Goal: Find specific page/section: Find specific page/section

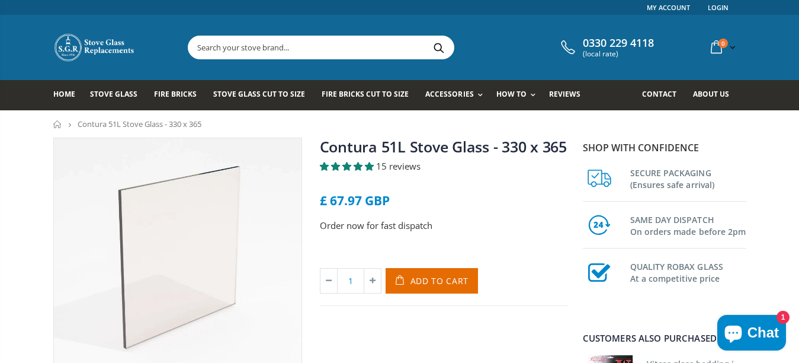
click at [217, 45] on input "text" at bounding box center [387, 47] width 398 height 23
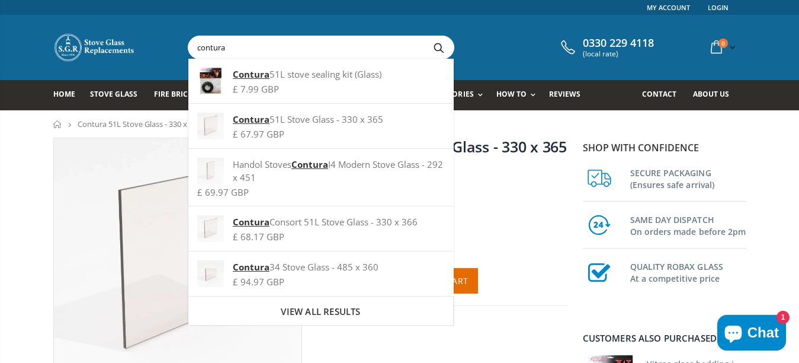
type input "contura"
click at [435, 44] on button "Search" at bounding box center [439, 47] width 27 height 23
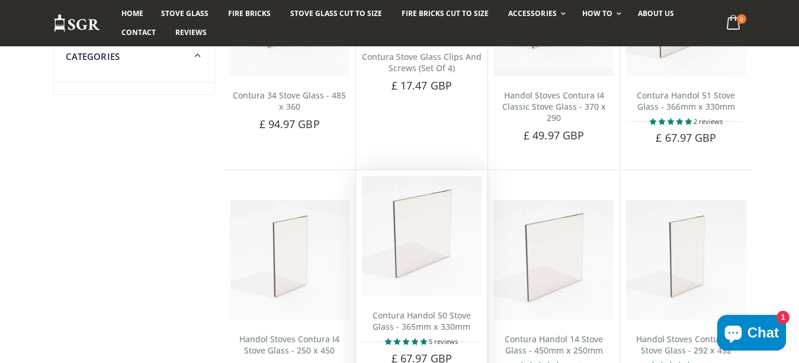
scroll to position [652, 0]
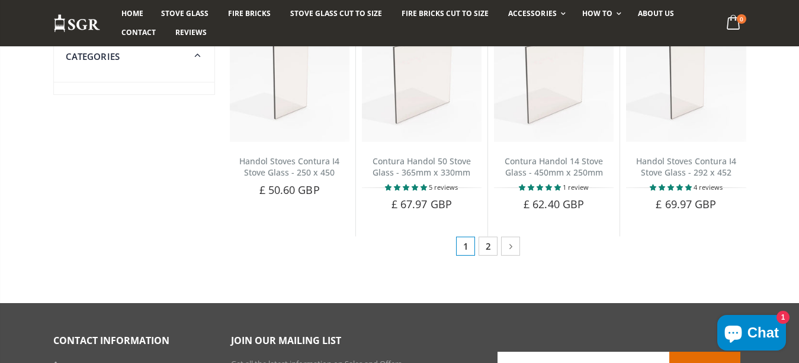
click at [492, 246] on link "2" at bounding box center [488, 245] width 19 height 19
